Goal: Information Seeking & Learning: Learn about a topic

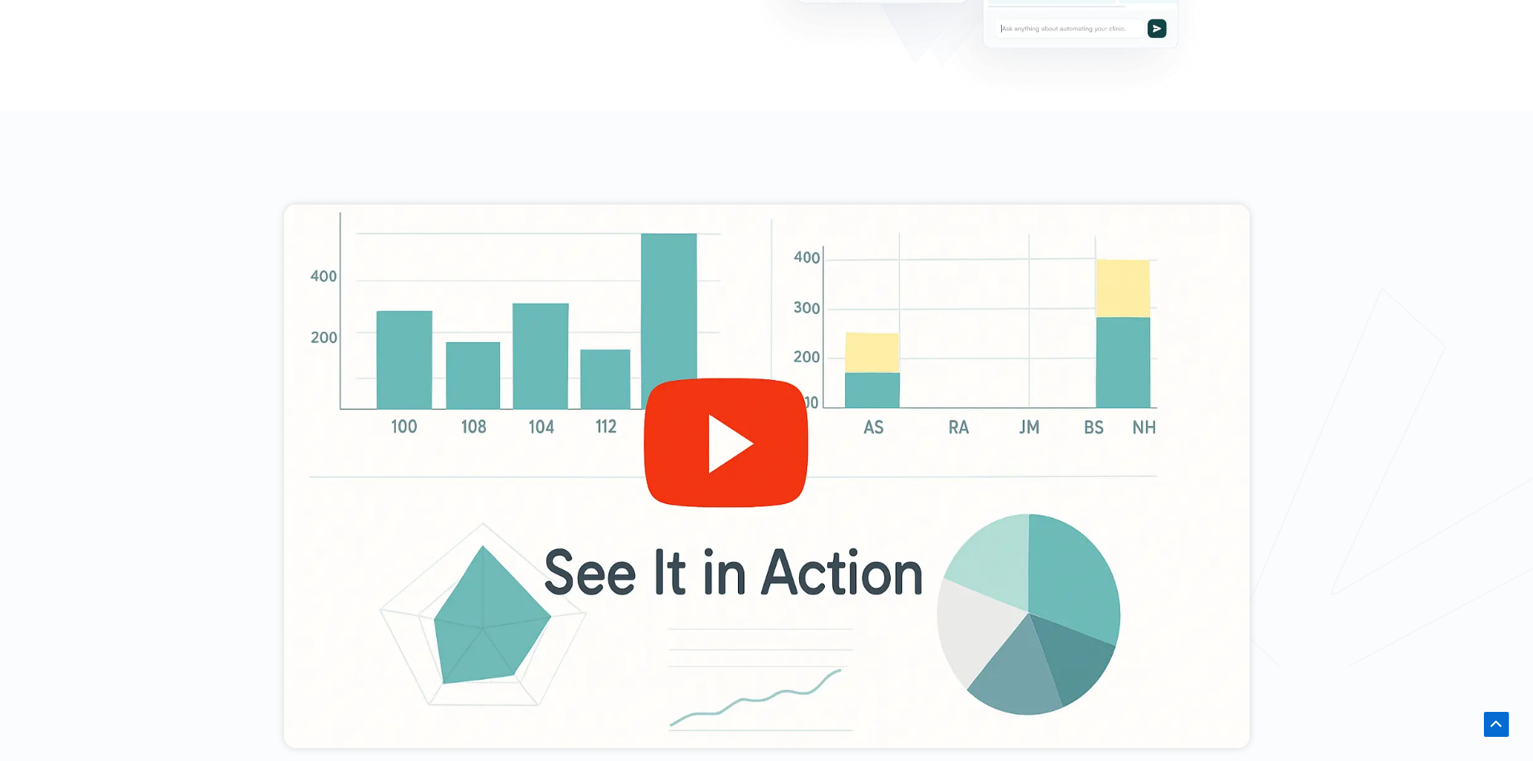
scroll to position [724, 0]
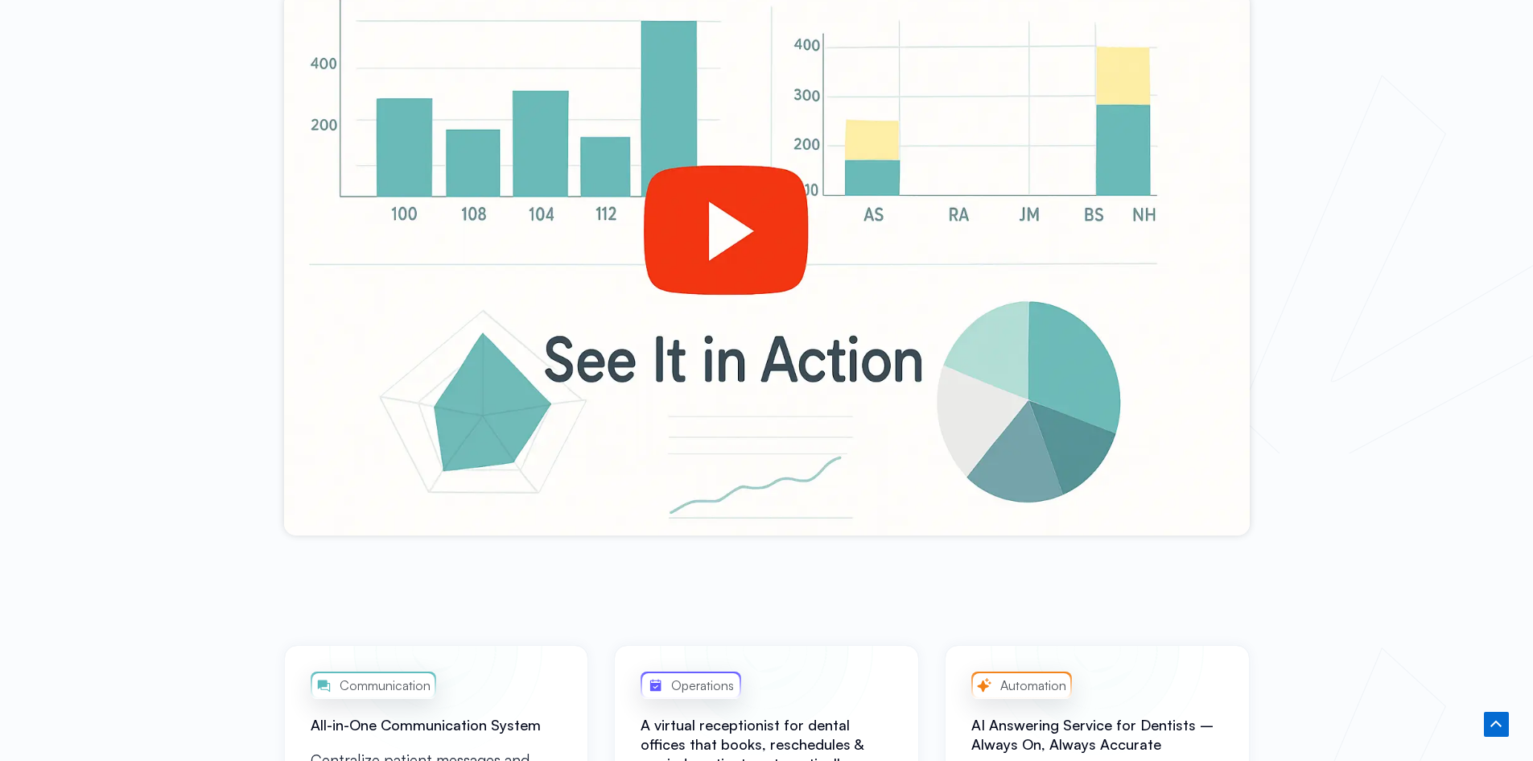
click at [746, 221] on div at bounding box center [767, 263] width 966 height 543
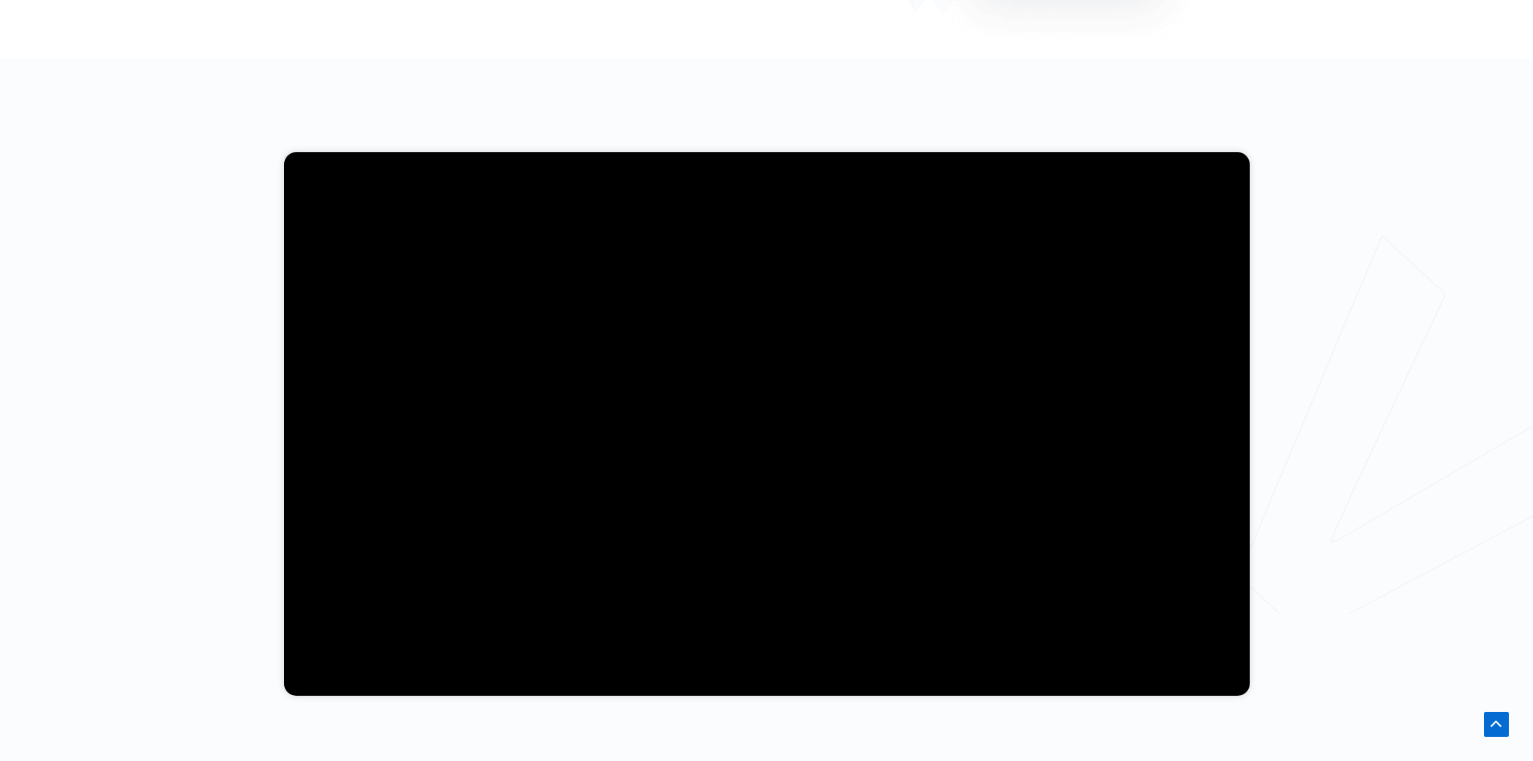
scroll to position [563, 0]
click at [1376, 232] on div at bounding box center [766, 425] width 1533 height 730
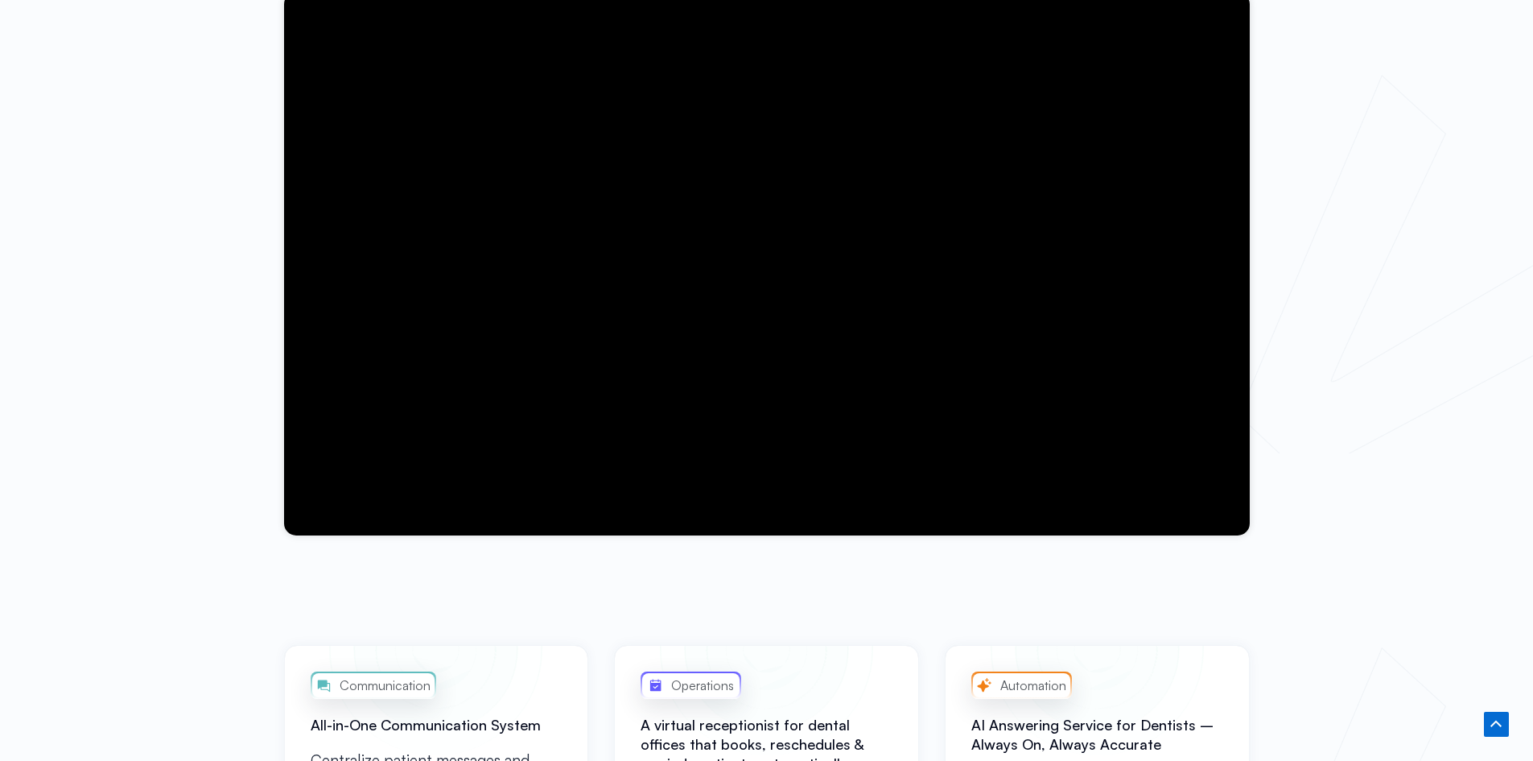
scroll to position [644, 0]
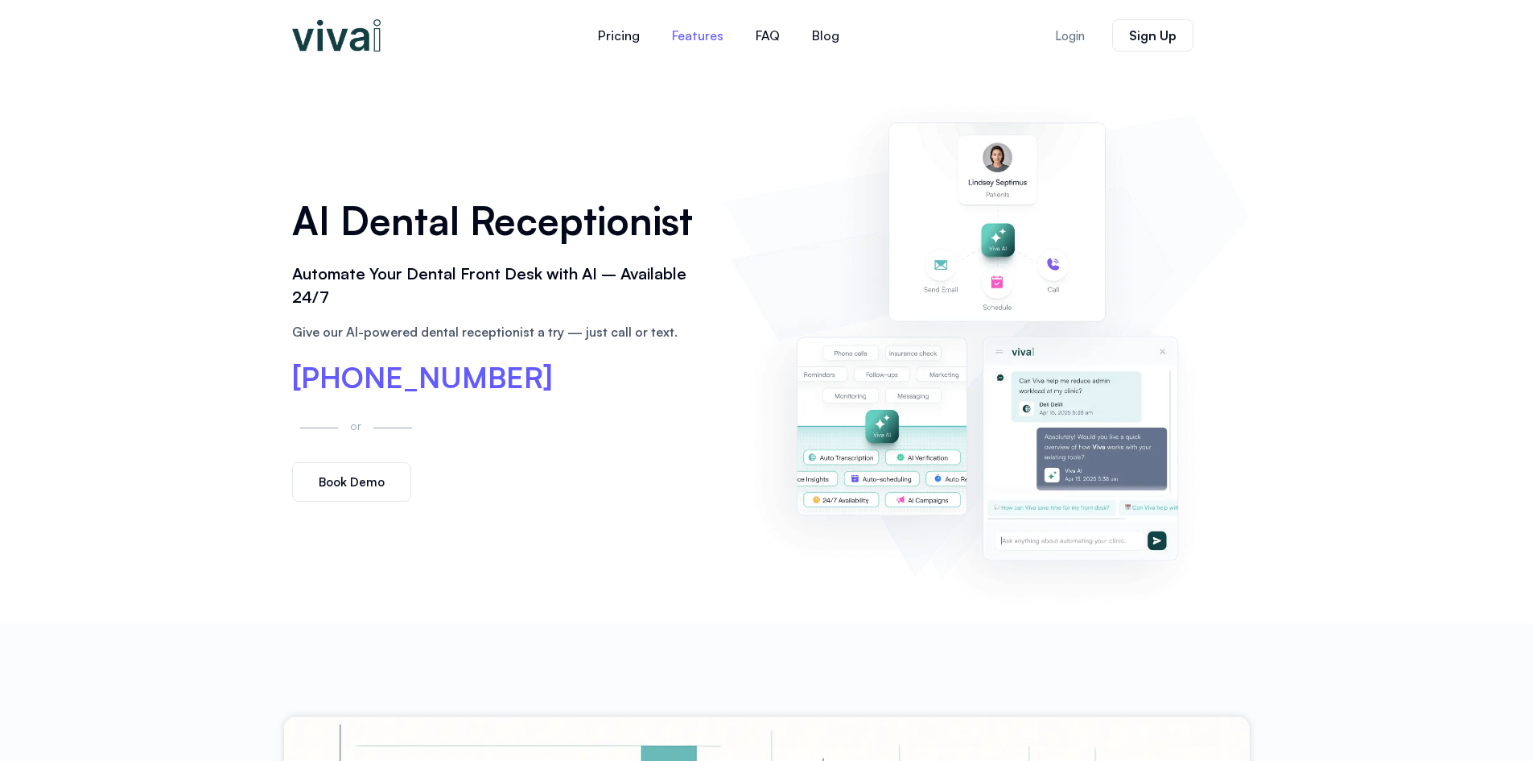
click at [669, 30] on link "Features" at bounding box center [698, 35] width 84 height 39
click at [620, 39] on link "Pricing" at bounding box center [619, 35] width 74 height 39
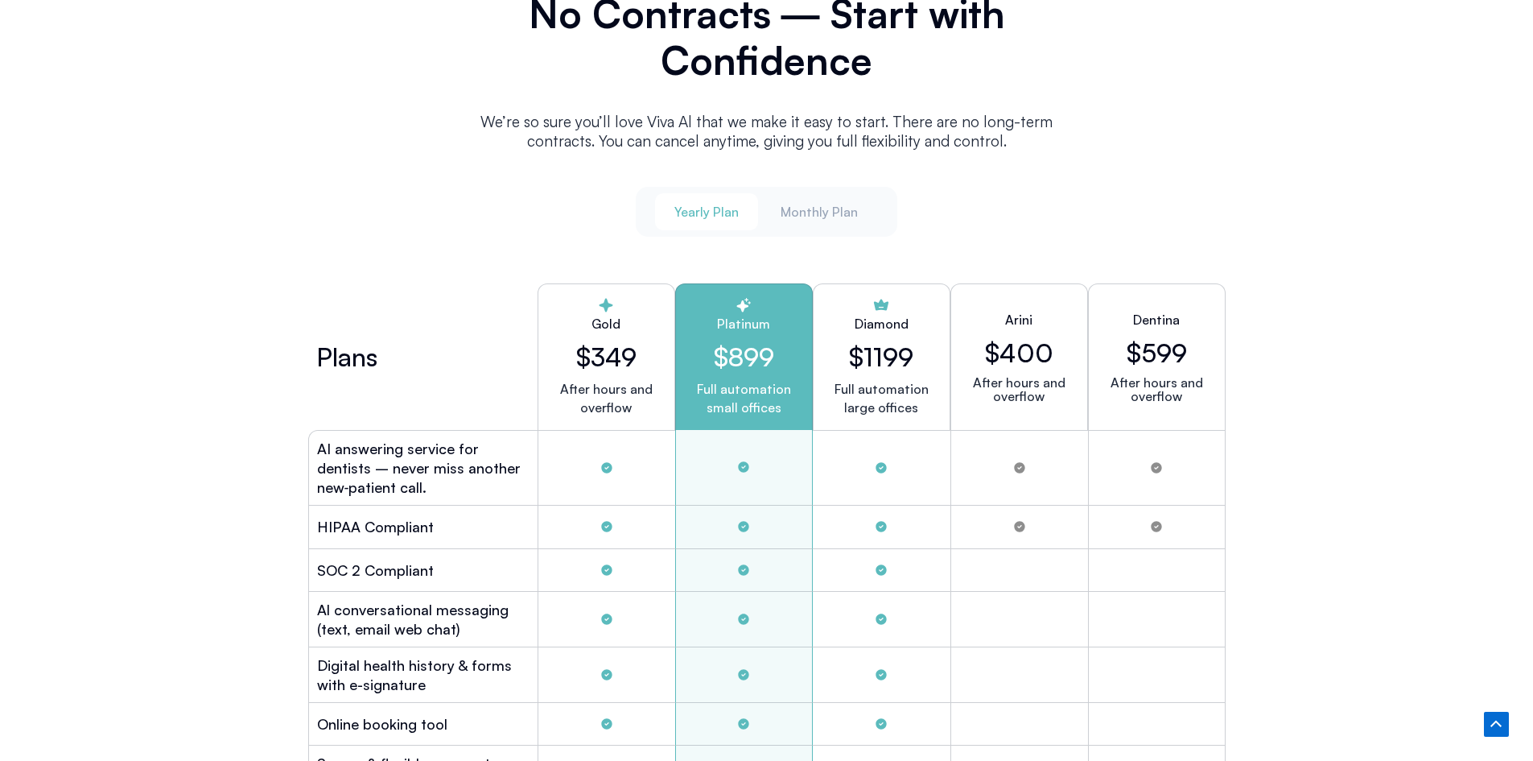
scroll to position [4045, 0]
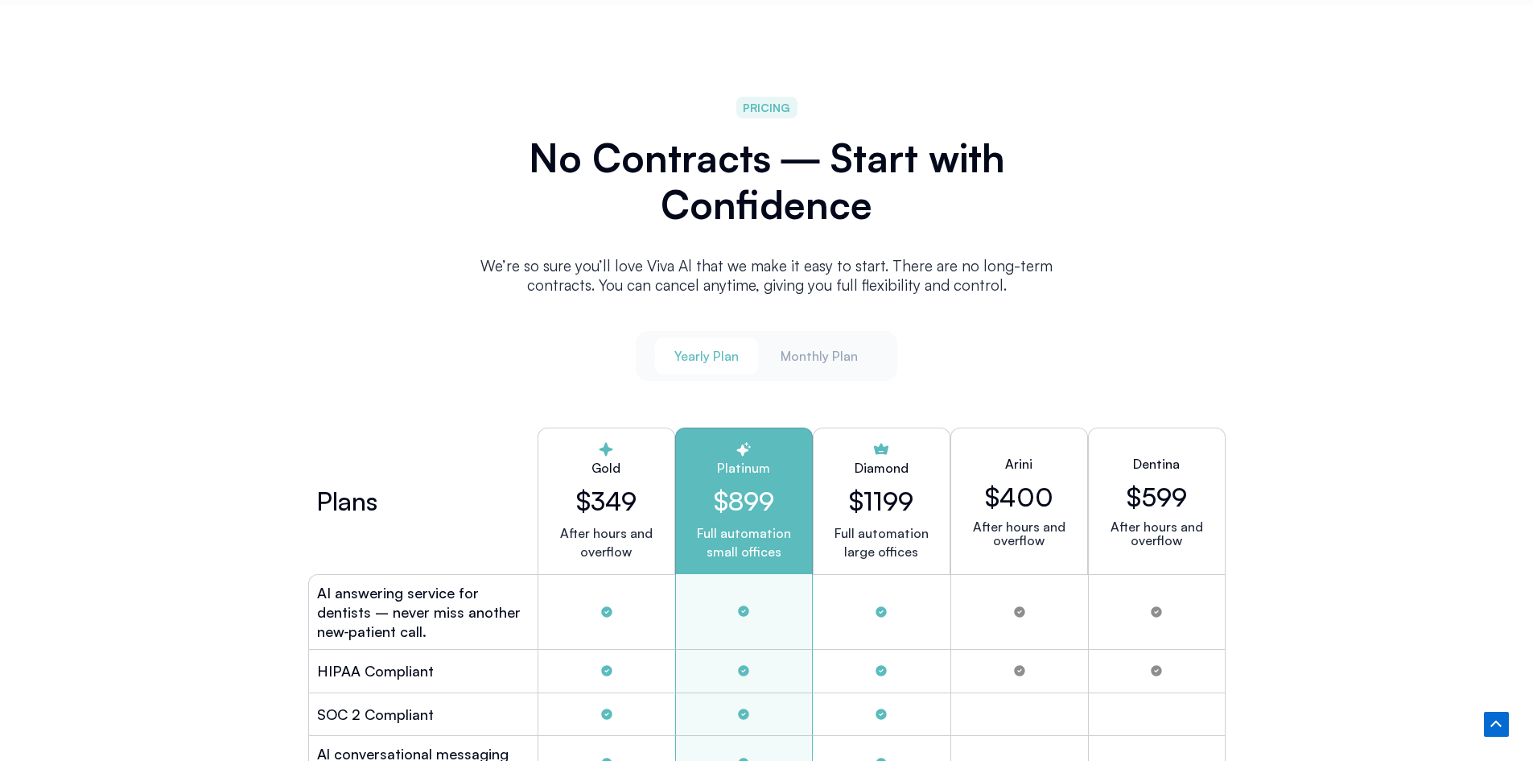
click at [728, 352] on span "Yearly Plan" at bounding box center [707, 356] width 64 height 18
click at [840, 347] on span "Monthly Plan" at bounding box center [819, 356] width 77 height 18
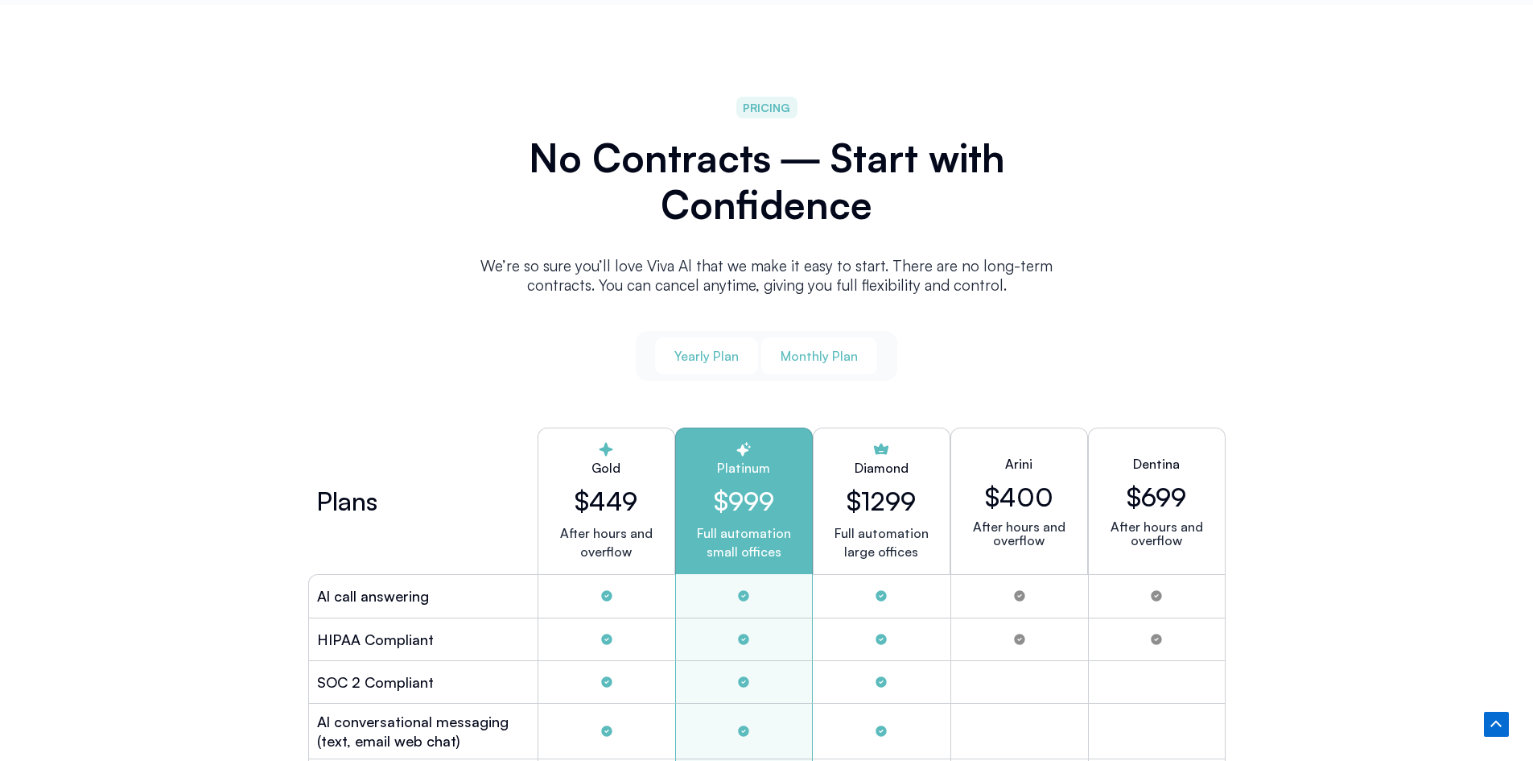
click at [708, 347] on span "Yearly Plan" at bounding box center [707, 356] width 64 height 18
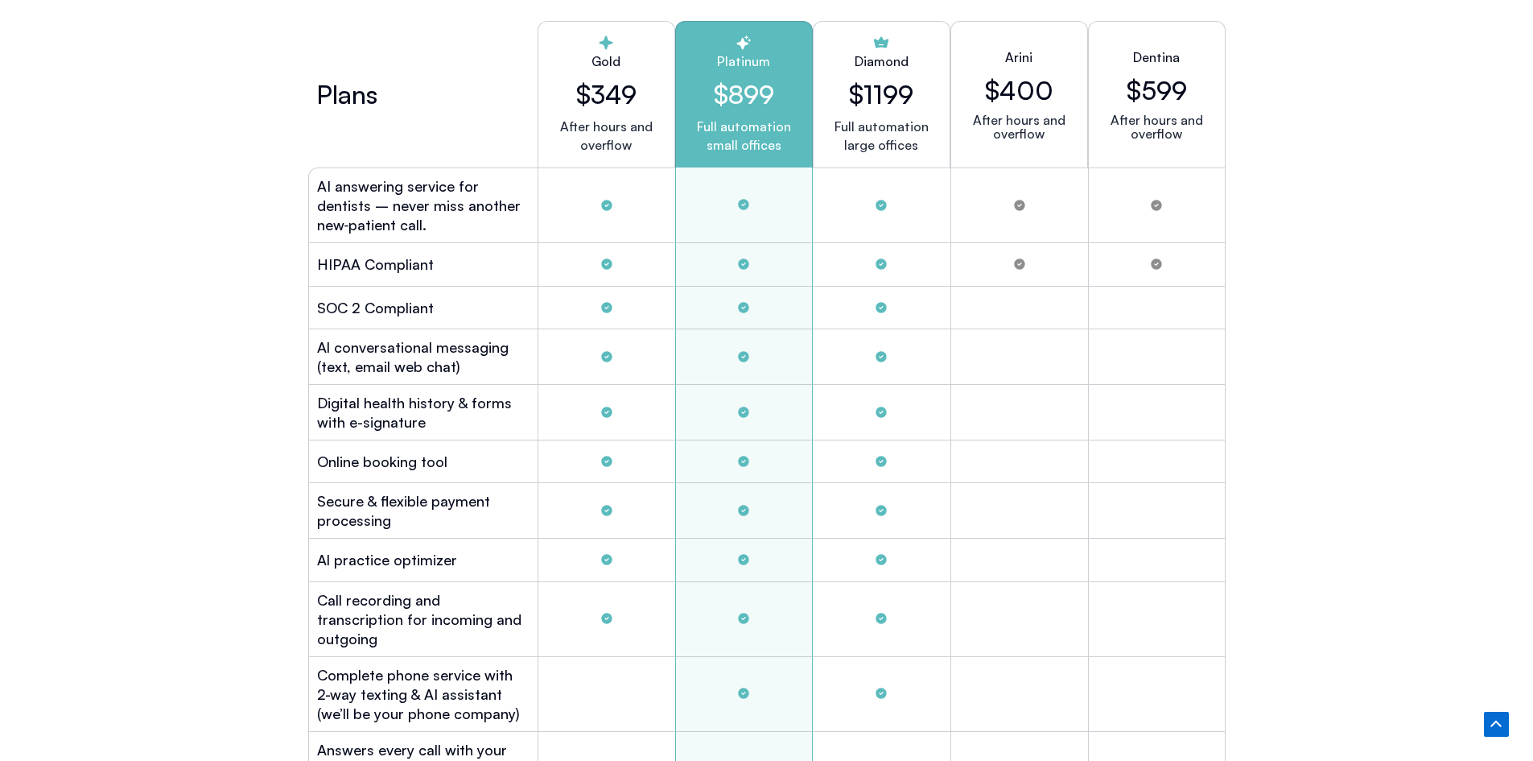
scroll to position [4286, 0]
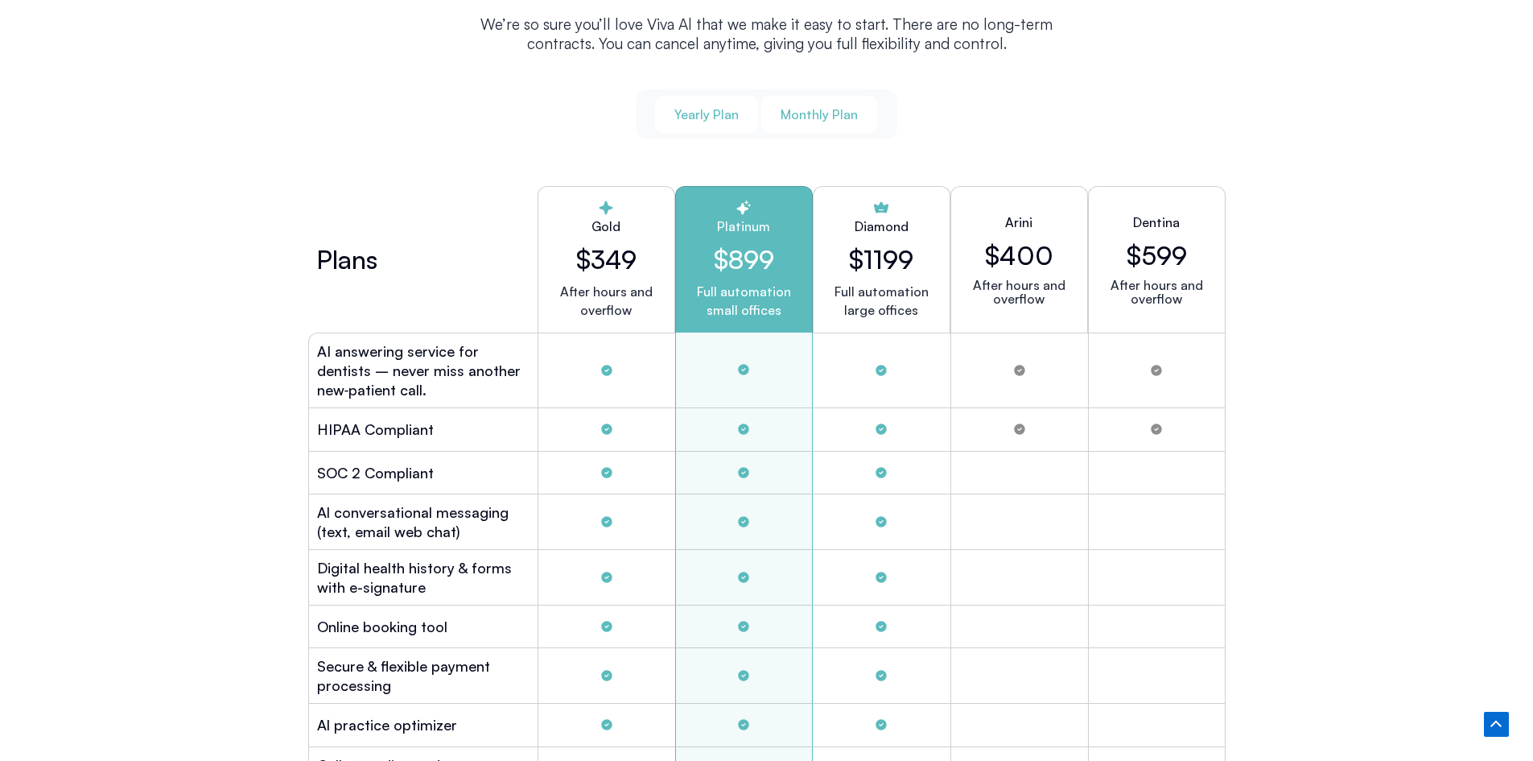
click at [810, 109] on span "Monthly Plan" at bounding box center [819, 114] width 77 height 18
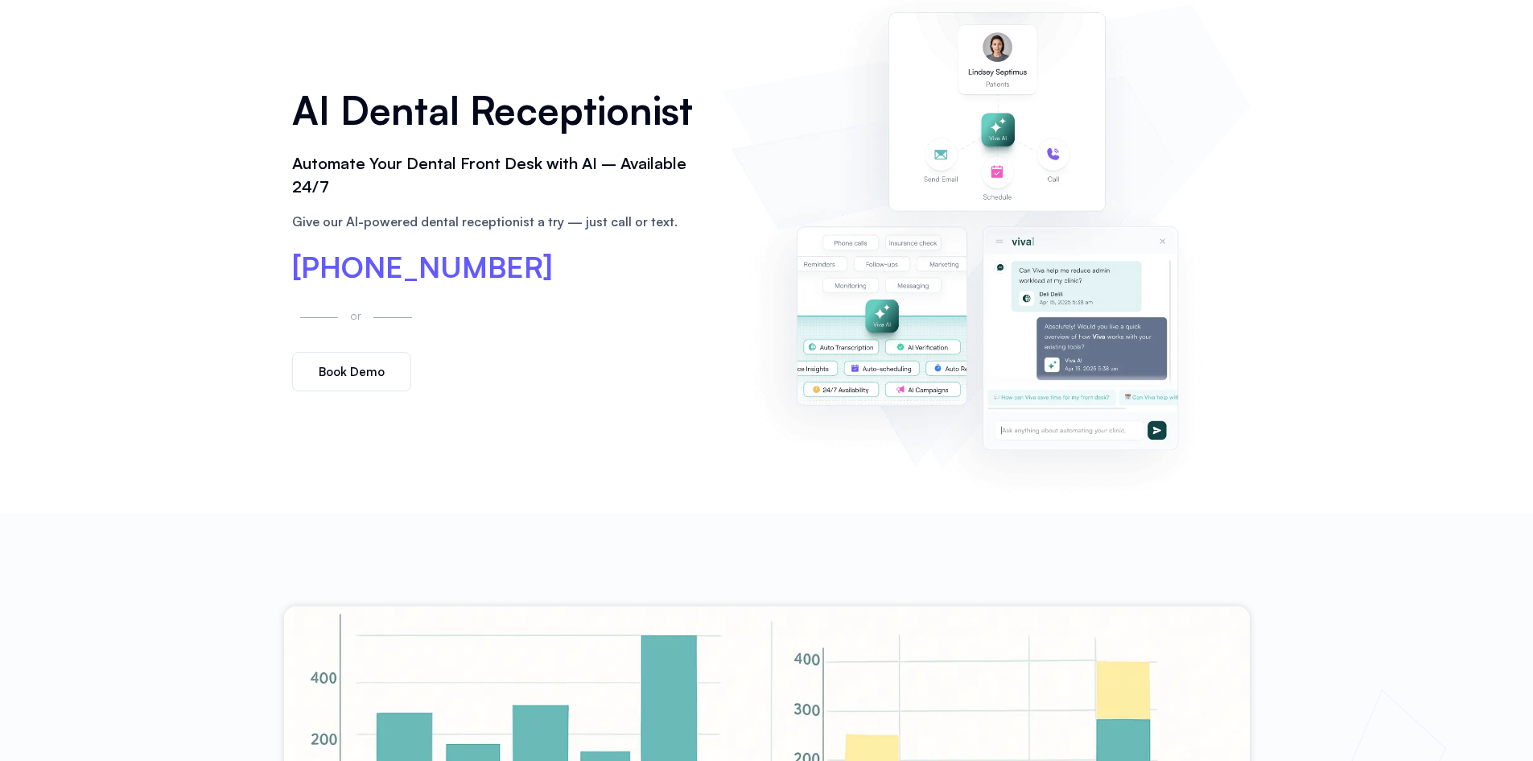
scroll to position [0, 0]
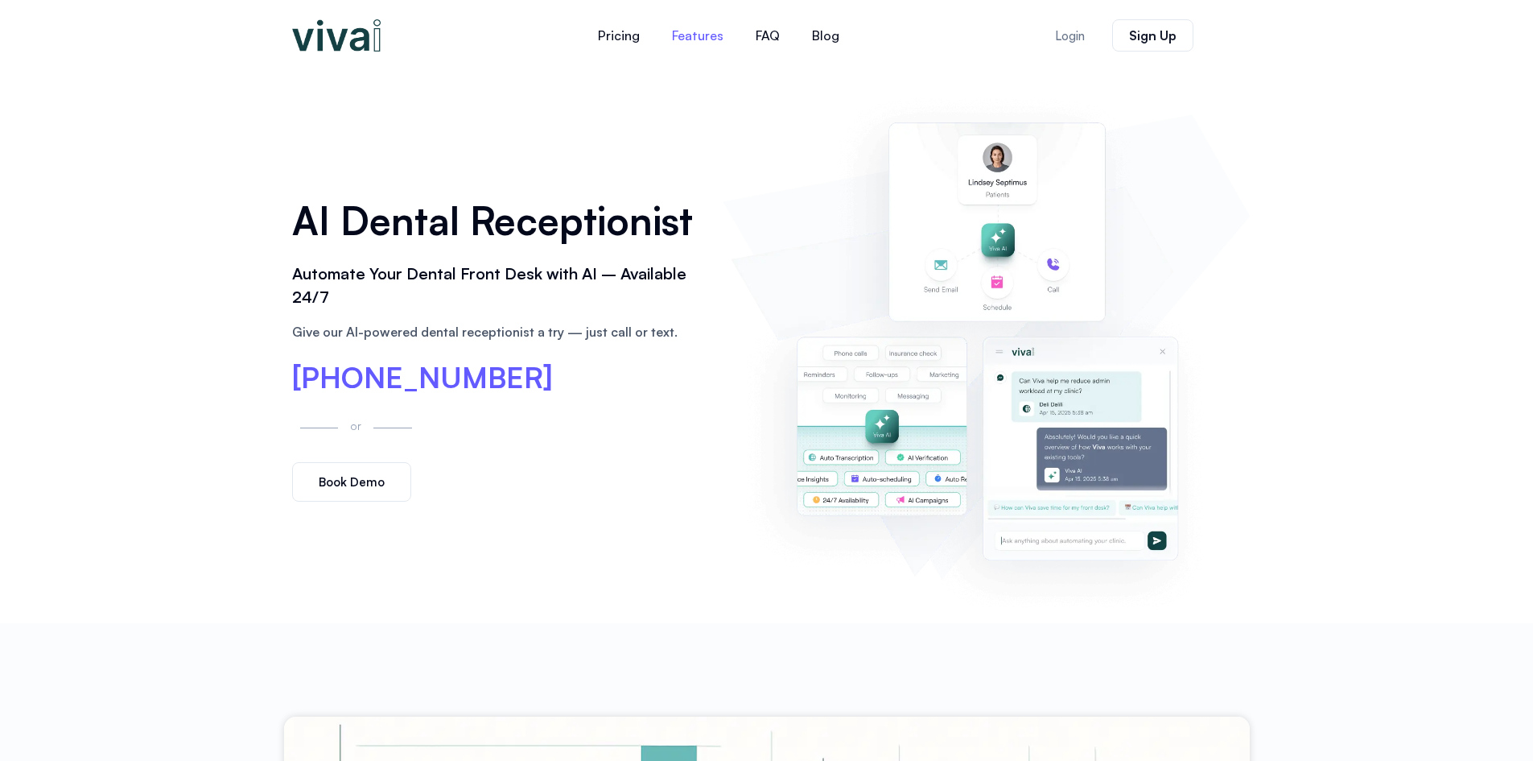
click at [688, 39] on link "Features" at bounding box center [698, 35] width 84 height 39
click at [774, 36] on link "FAQ" at bounding box center [768, 35] width 56 height 39
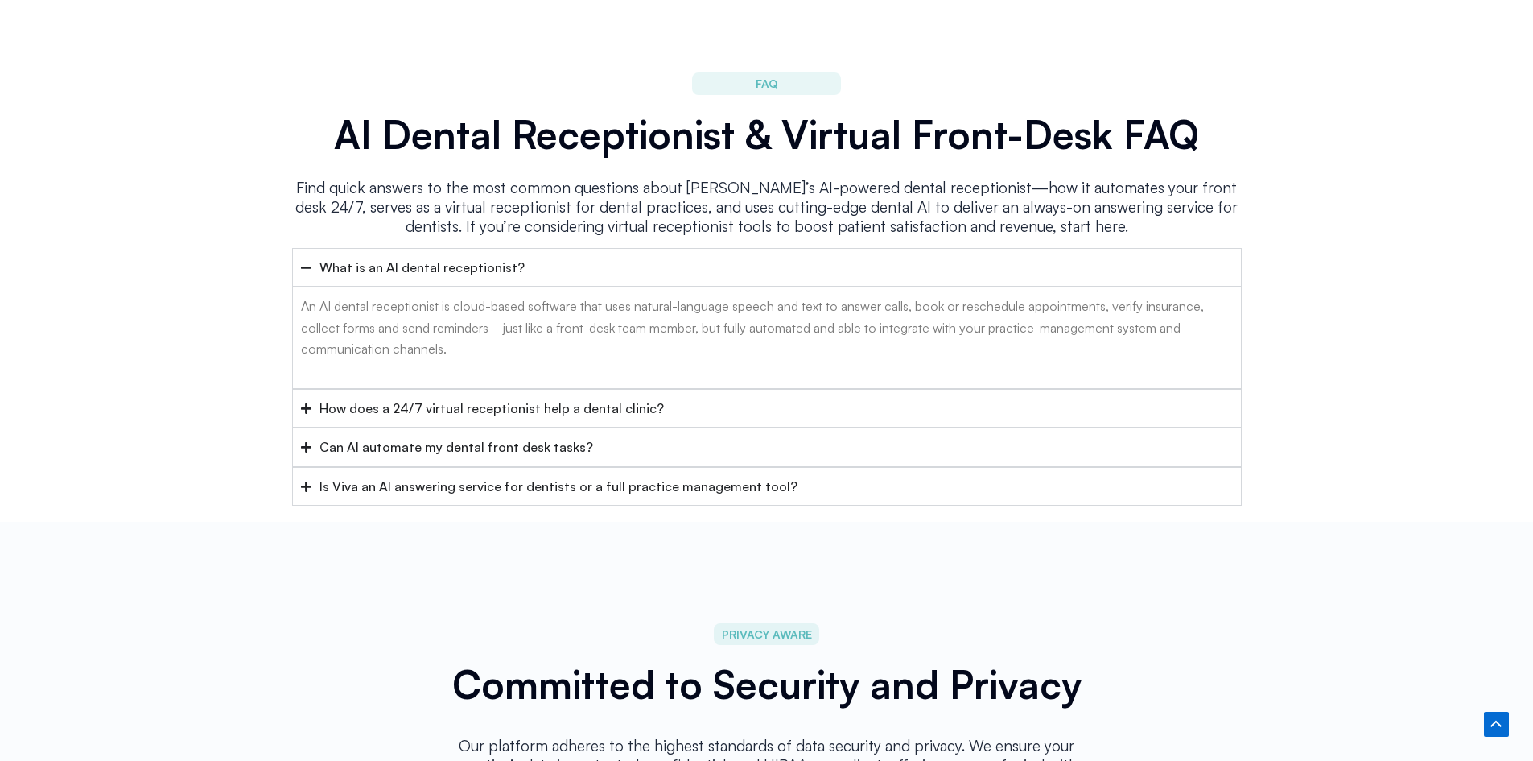
scroll to position [6419, 0]
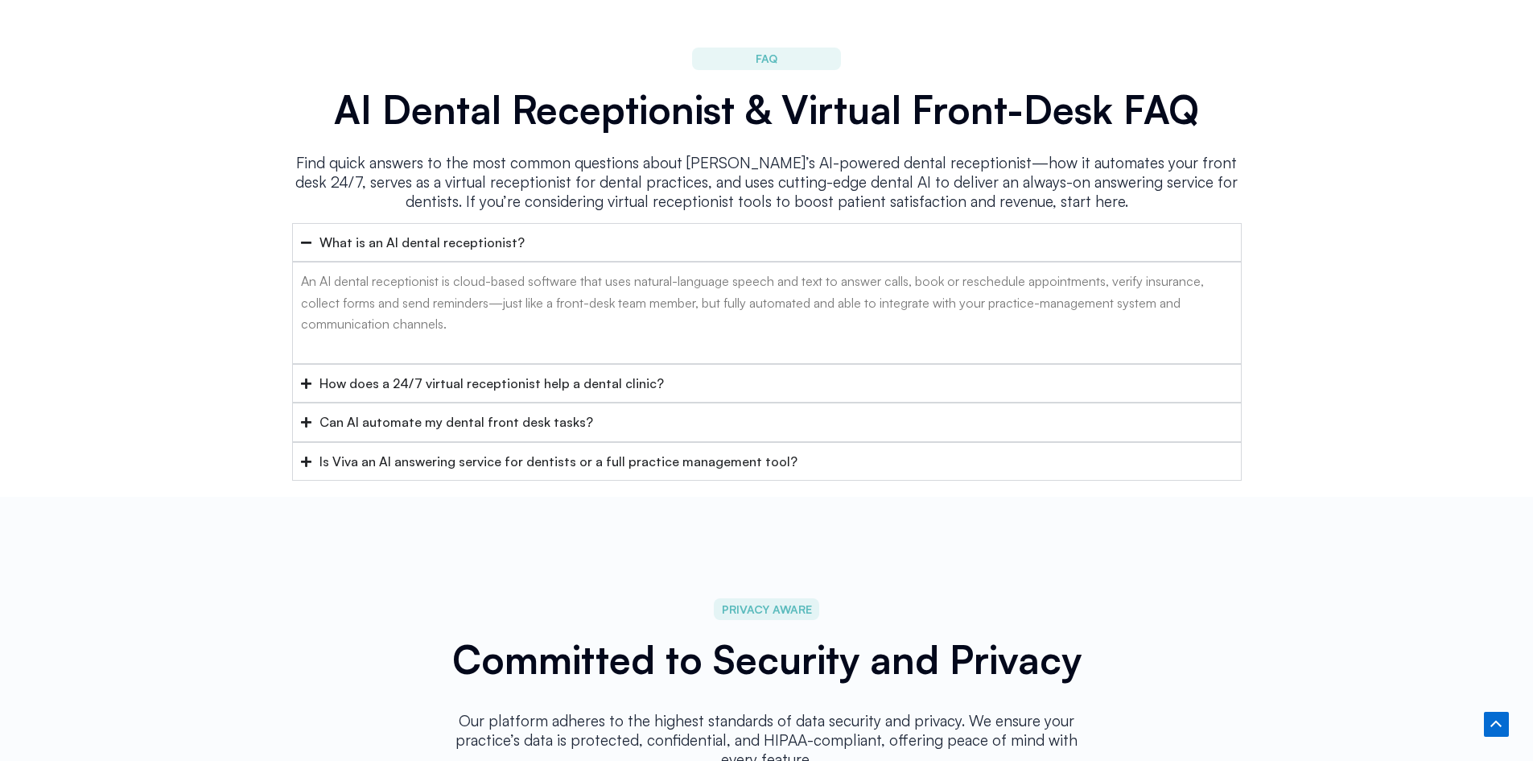
click at [629, 451] on div "Is Viva an AI answering service for dentists or a full practice management tool?" at bounding box center [559, 461] width 478 height 21
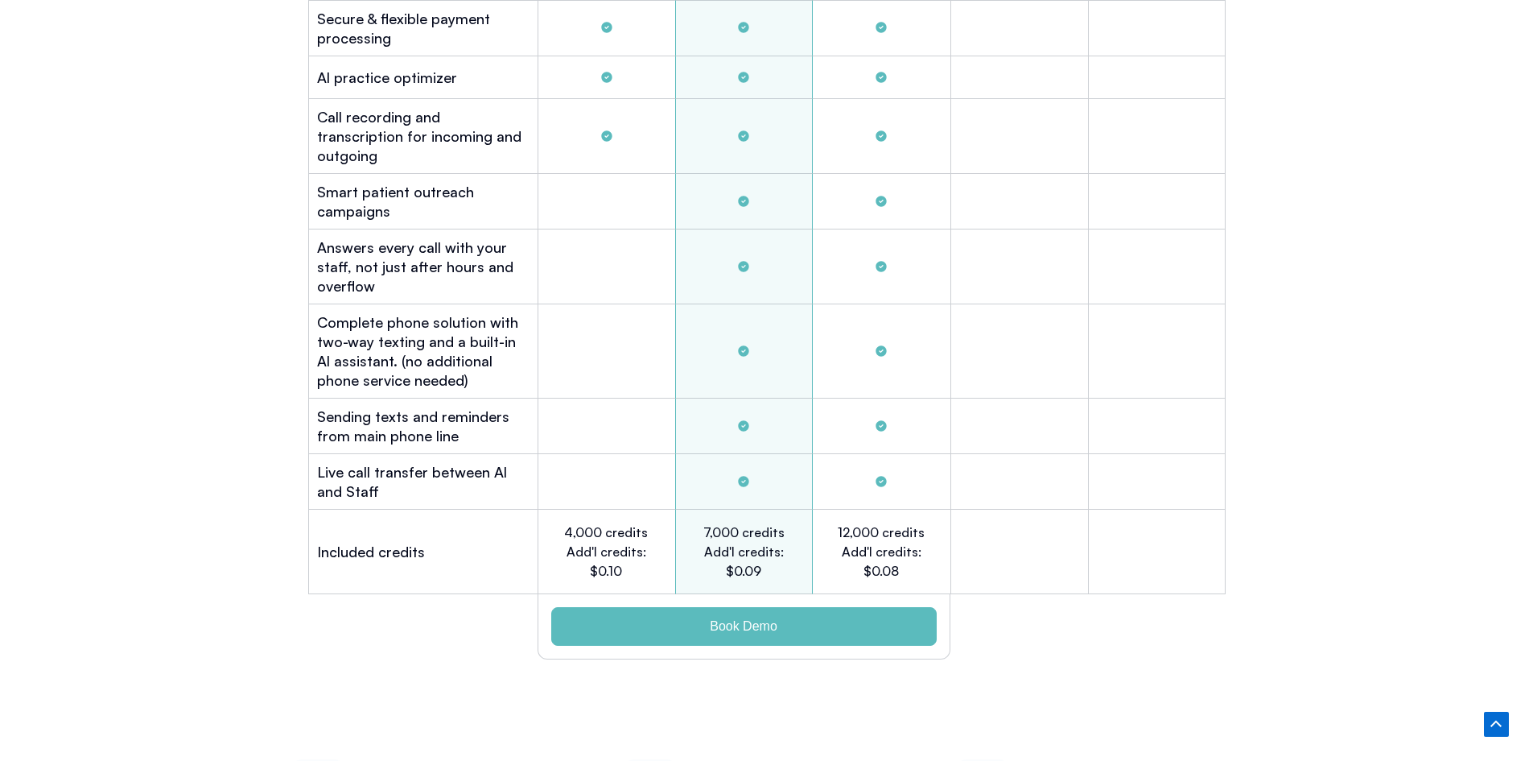
scroll to position [4729, 0]
